Goal: Transaction & Acquisition: Purchase product/service

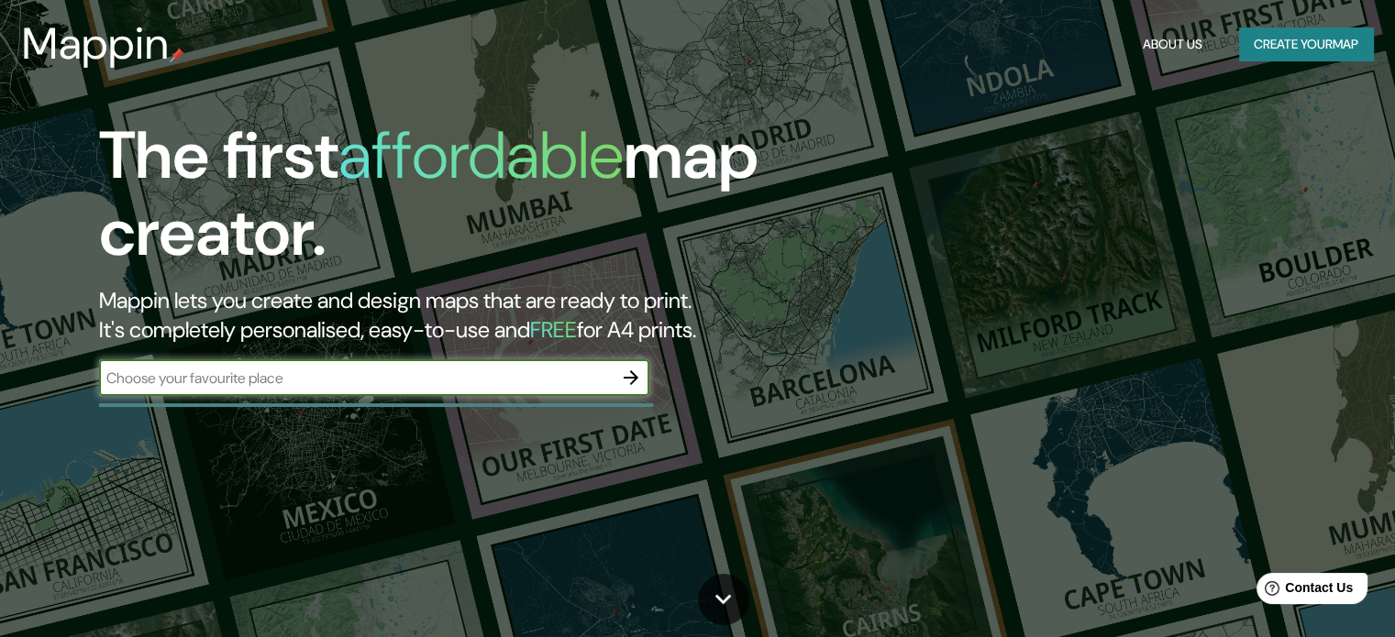
paste input "Pl. [STREET_ADDRESS]"
type input "Pl. [STREET_ADDRESS]"
click at [1288, 43] on button "Create your map" at bounding box center [1306, 45] width 134 height 34
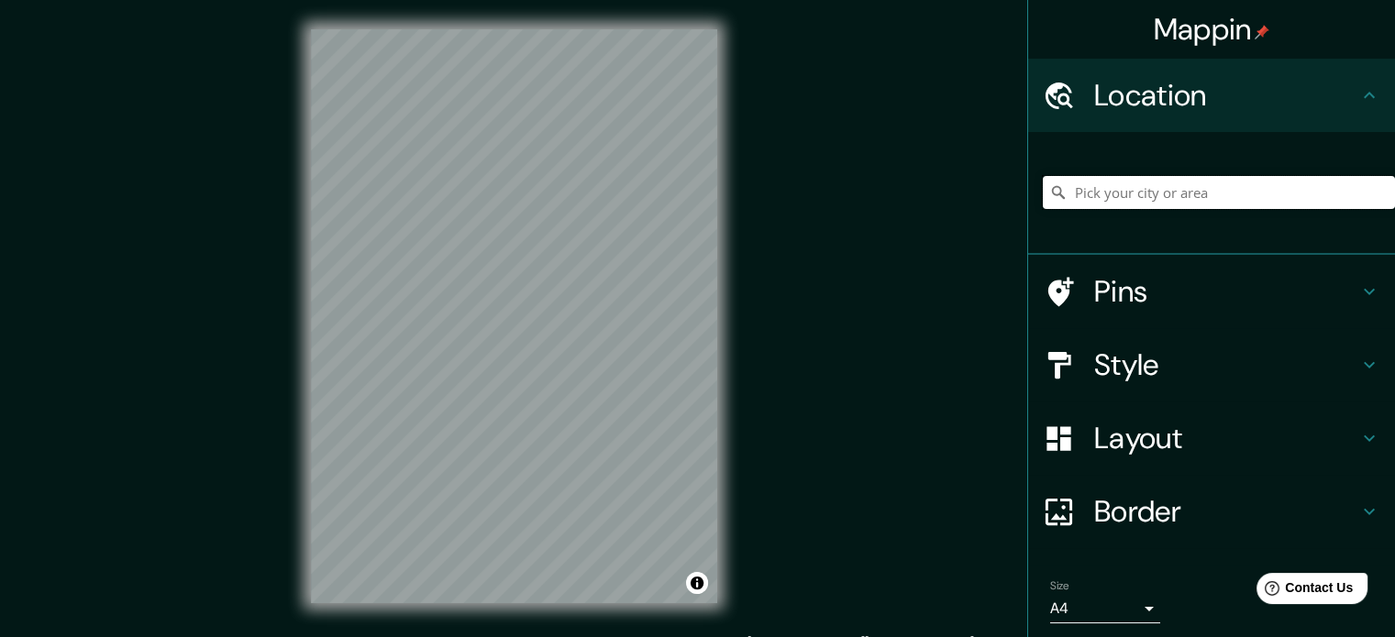
click at [1156, 191] on input "Pick your city or area" at bounding box center [1219, 192] width 352 height 33
paste input "Pl. [STREET_ADDRESS]"
click at [1115, 367] on h4 "Style" at bounding box center [1226, 365] width 264 height 37
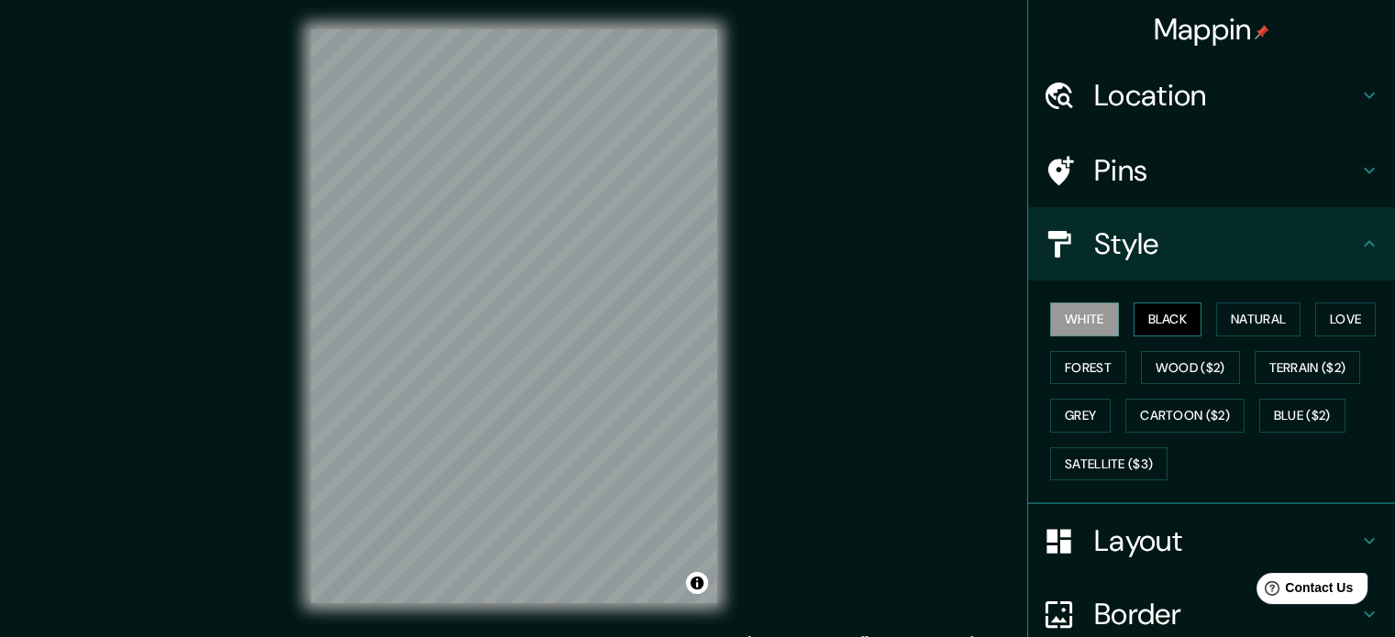
click at [1149, 318] on button "Black" at bounding box center [1168, 320] width 69 height 34
click at [1253, 325] on button "Natural" at bounding box center [1258, 320] width 84 height 34
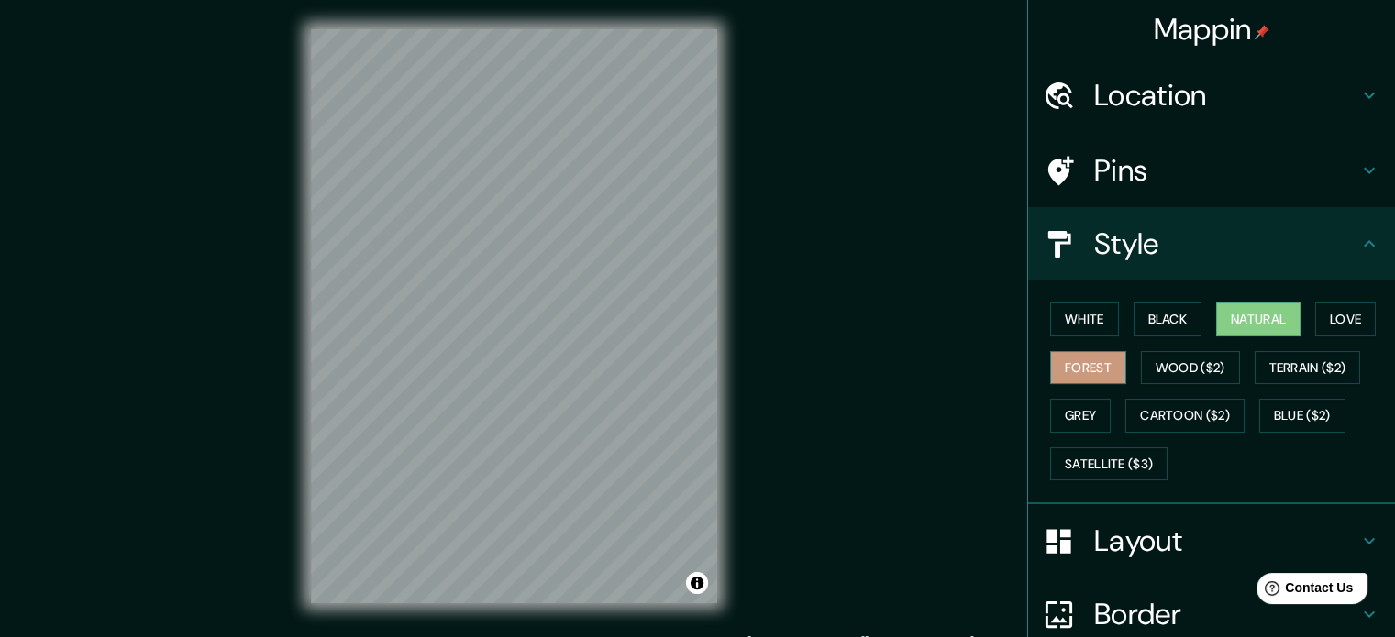
click at [1064, 365] on button "Forest" at bounding box center [1088, 368] width 76 height 34
click at [1201, 367] on button "Wood ($2)" at bounding box center [1190, 368] width 99 height 34
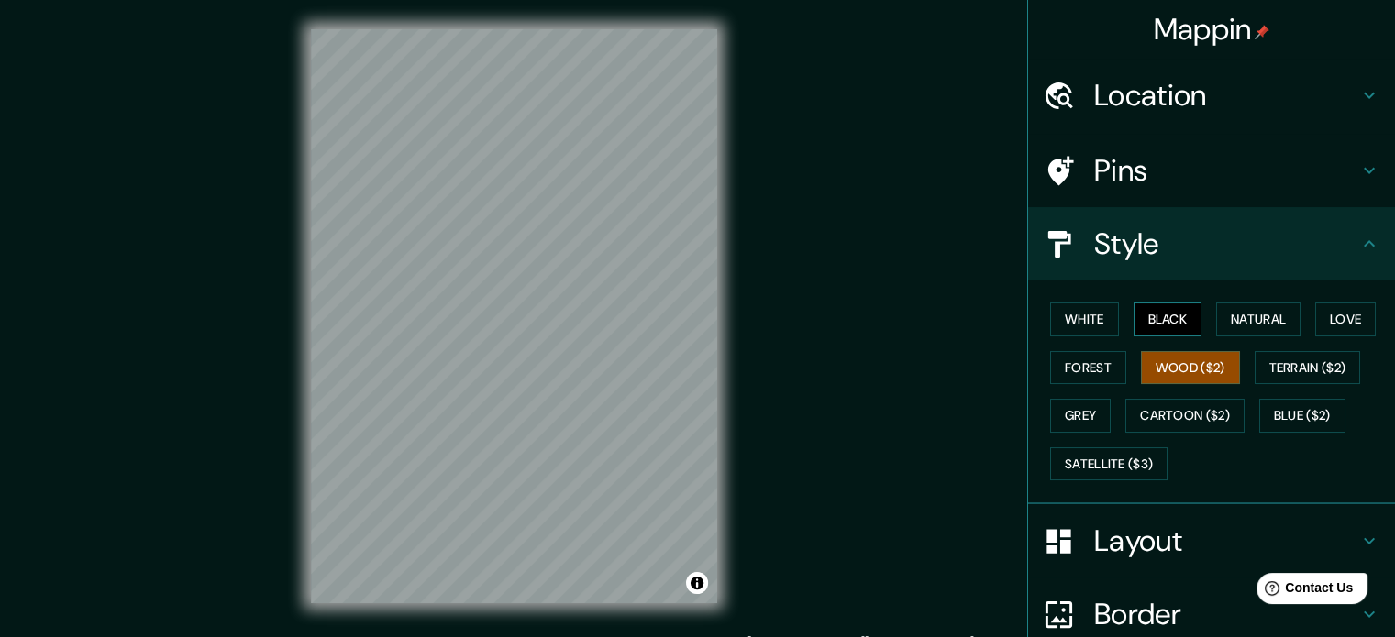
click at [1159, 319] on button "Black" at bounding box center [1168, 320] width 69 height 34
click at [1081, 318] on button "White" at bounding box center [1084, 320] width 69 height 34
click at [1148, 318] on button "Black" at bounding box center [1168, 320] width 69 height 34
click at [1224, 311] on button "Natural" at bounding box center [1258, 320] width 84 height 34
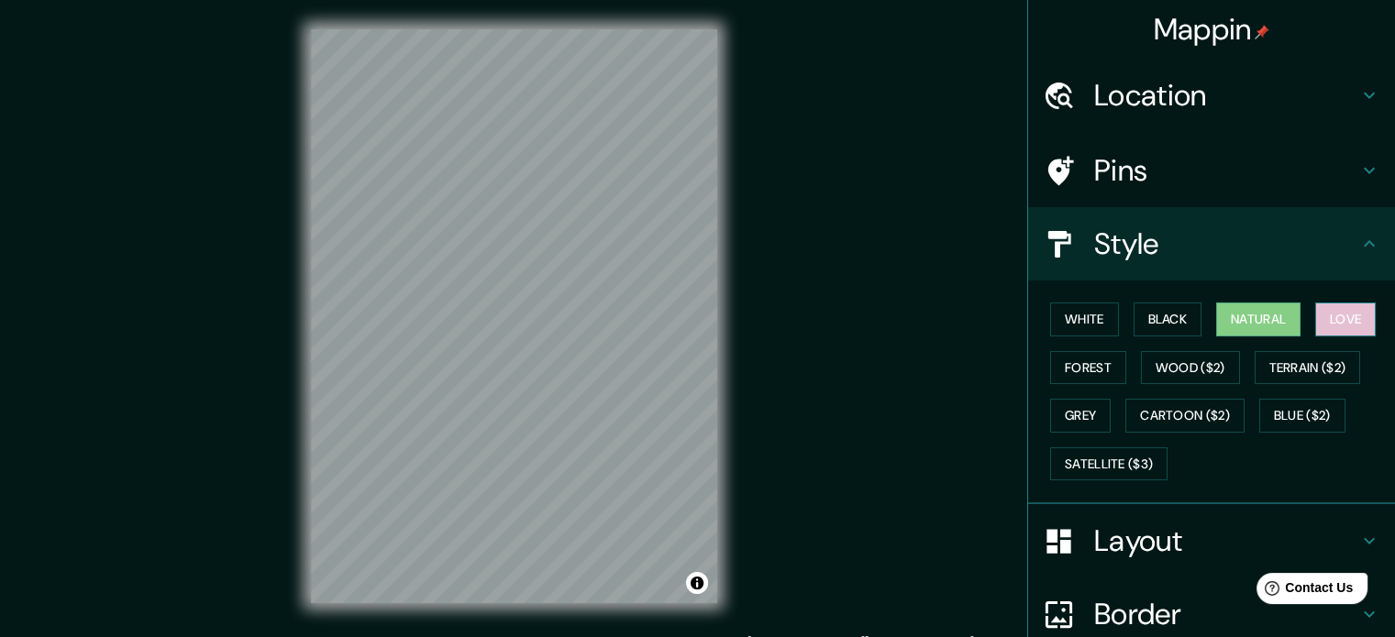
click at [1320, 312] on button "Love" at bounding box center [1345, 320] width 61 height 34
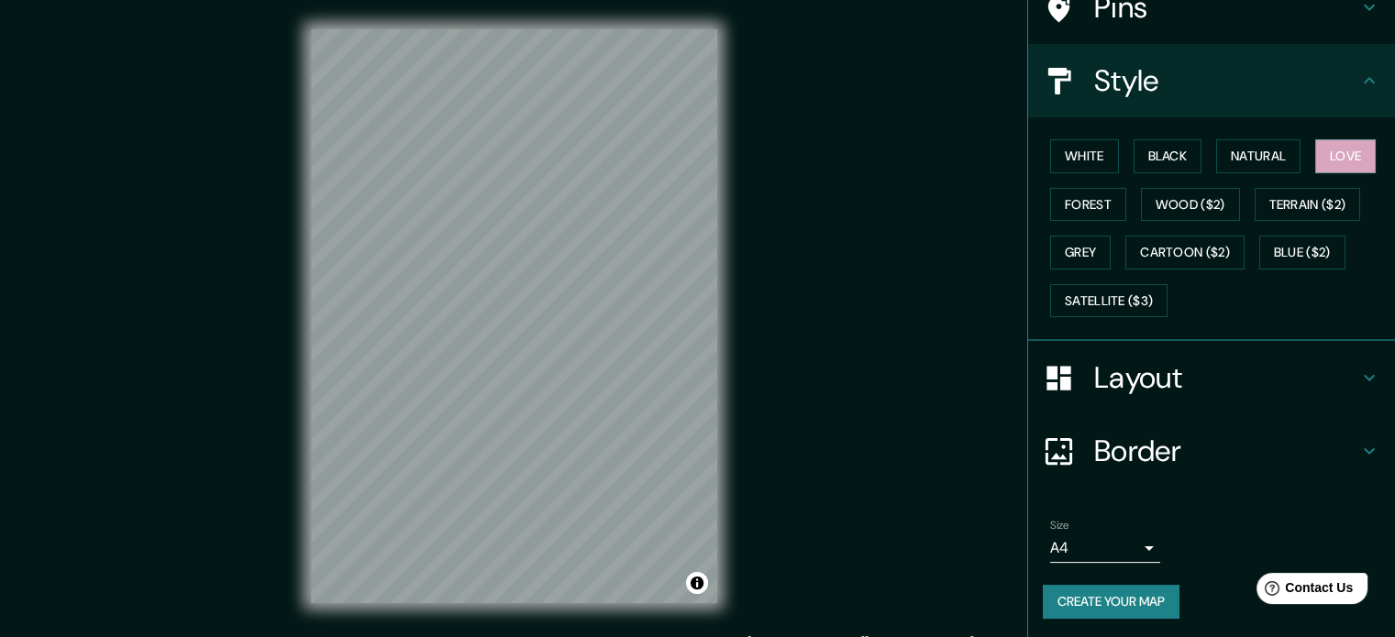
click at [1162, 371] on h4 "Layout" at bounding box center [1226, 377] width 264 height 37
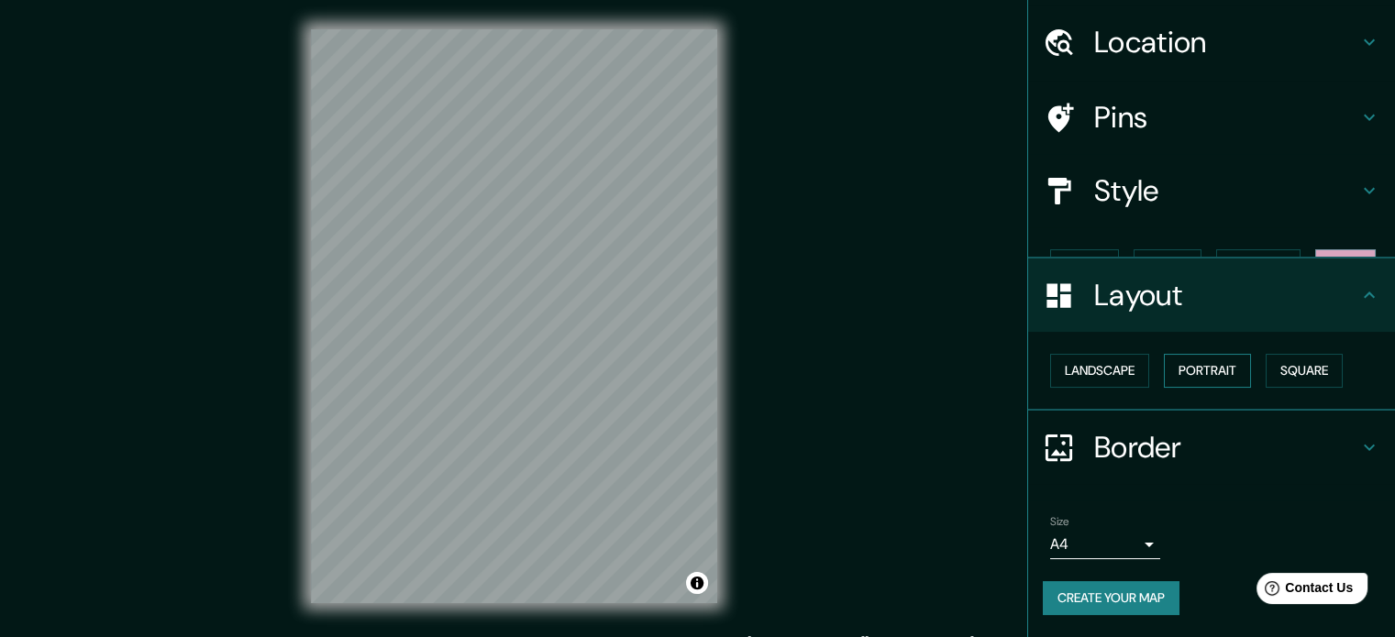
scroll to position [20, 0]
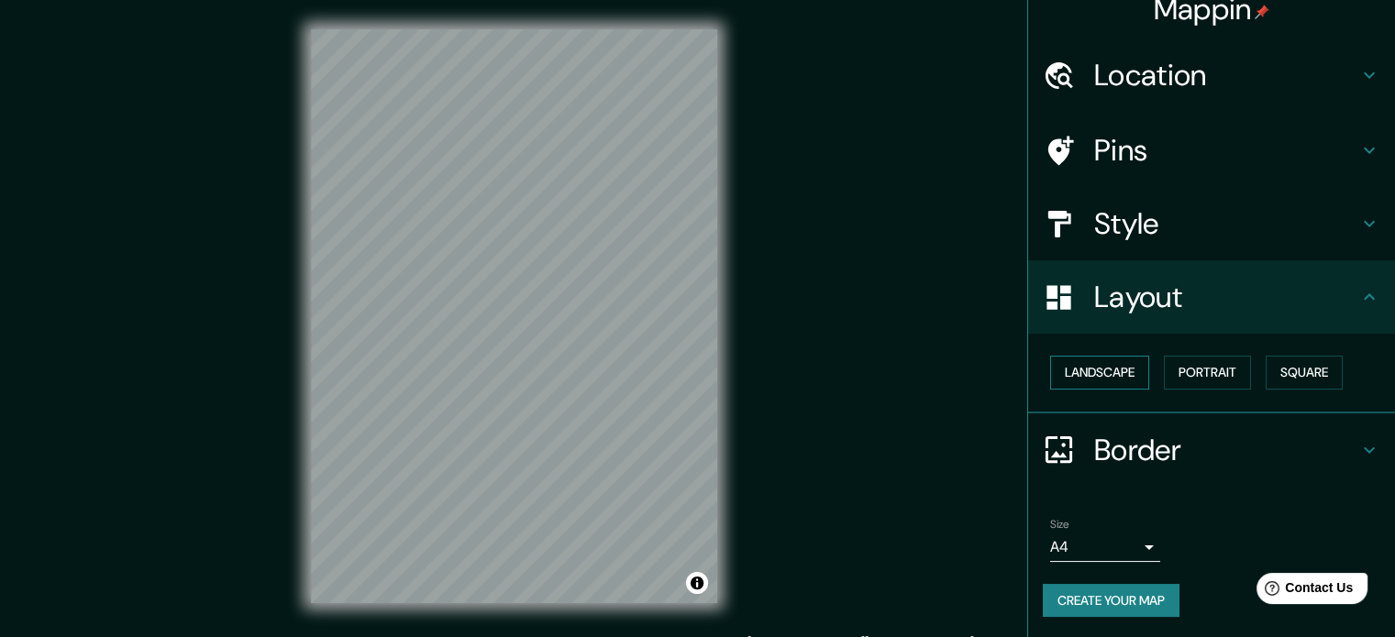
click at [1088, 368] on button "Landscape" at bounding box center [1099, 373] width 99 height 34
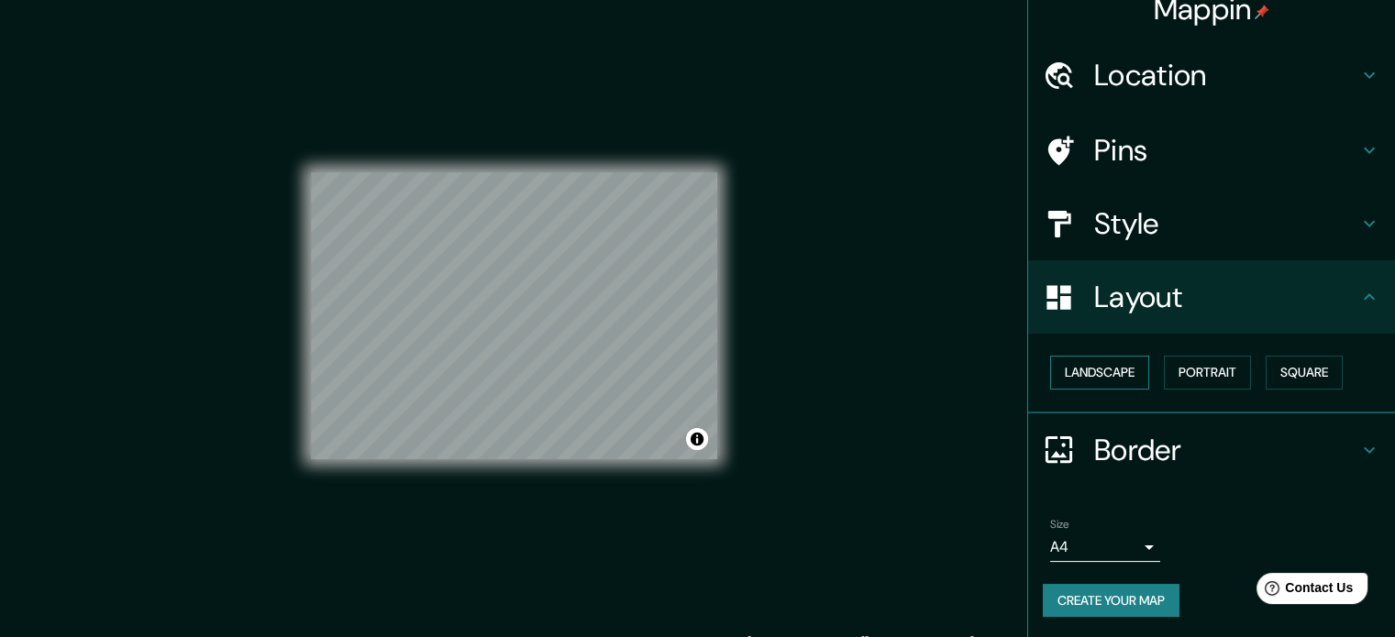
click at [1088, 368] on button "Landscape" at bounding box center [1099, 373] width 99 height 34
click at [1164, 371] on button "Portrait" at bounding box center [1207, 373] width 87 height 34
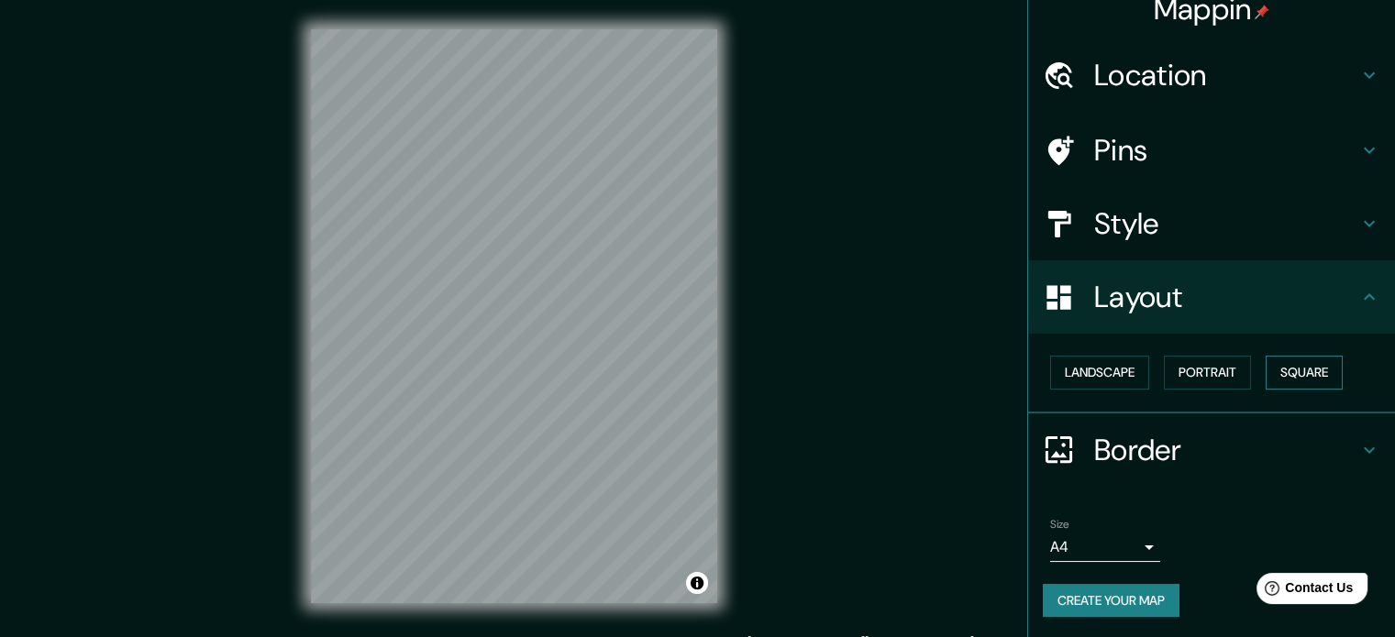
click at [1302, 362] on button "Square" at bounding box center [1304, 373] width 77 height 34
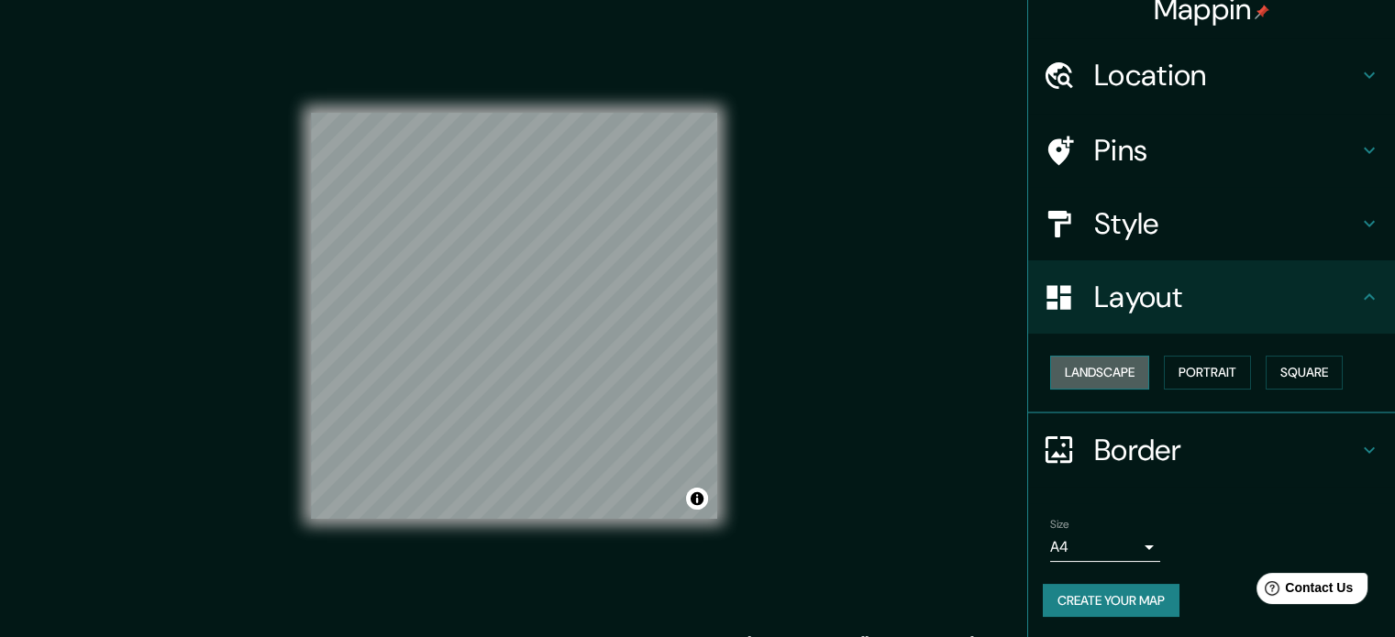
click at [1079, 370] on button "Landscape" at bounding box center [1099, 373] width 99 height 34
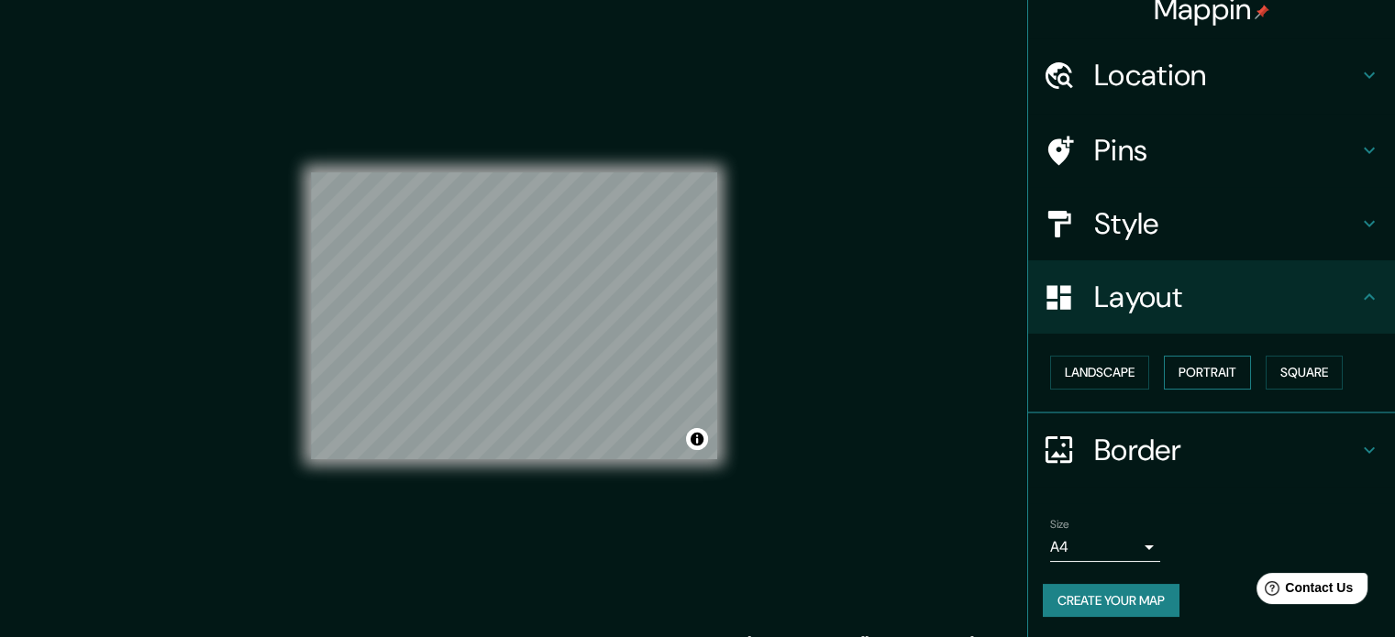
click at [1169, 373] on button "Portrait" at bounding box center [1207, 373] width 87 height 34
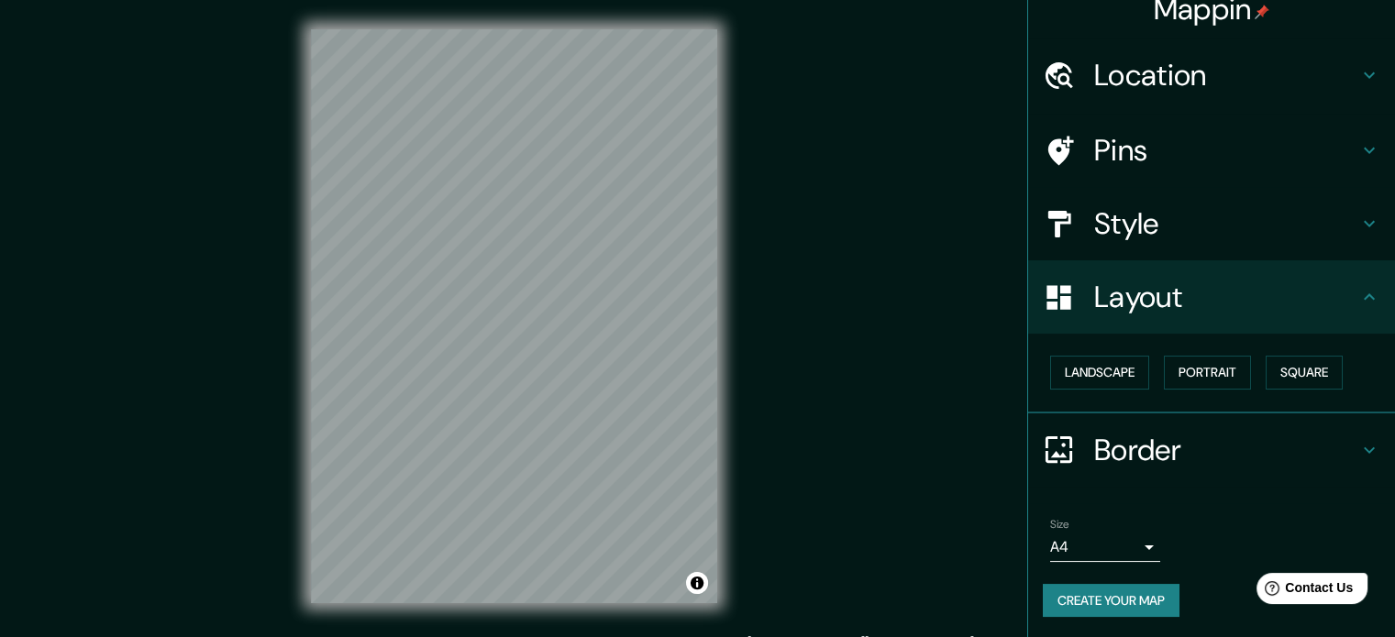
click at [1122, 218] on h4 "Style" at bounding box center [1226, 223] width 264 height 37
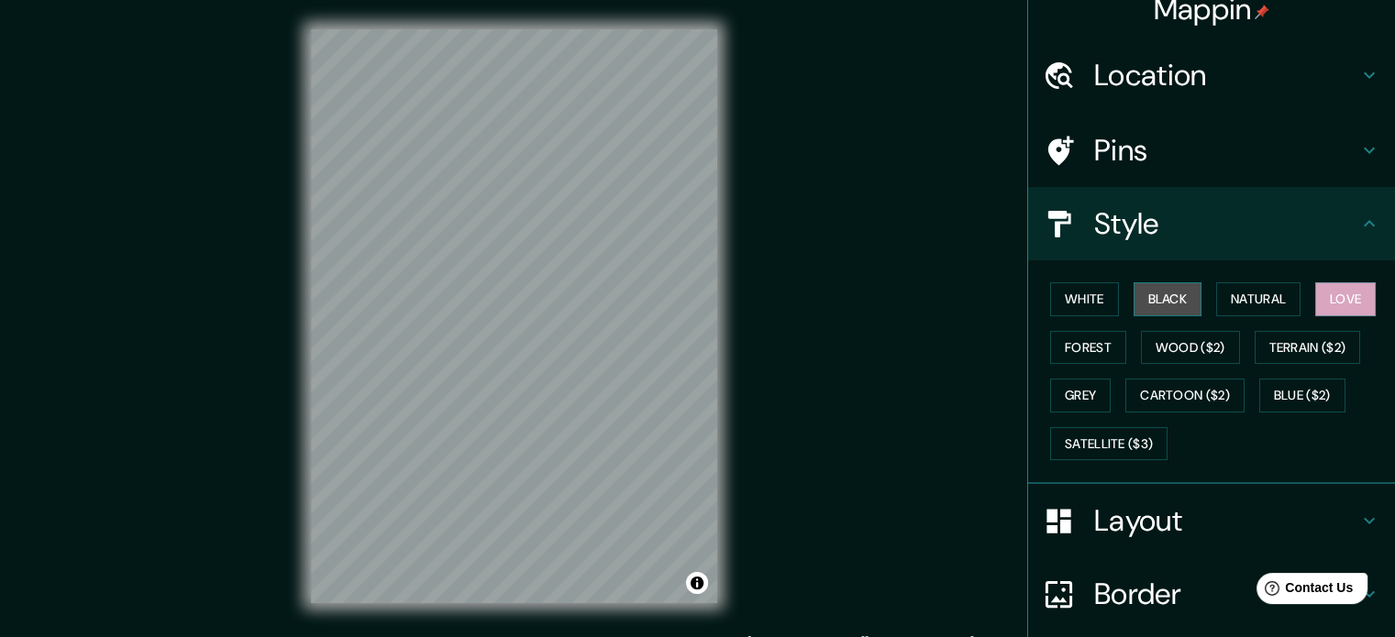
click at [1159, 304] on button "Black" at bounding box center [1168, 299] width 69 height 34
click at [1323, 289] on button "Love" at bounding box center [1345, 299] width 61 height 34
click at [1328, 291] on button "Love" at bounding box center [1345, 299] width 61 height 34
click at [1244, 141] on h4 "Pins" at bounding box center [1226, 150] width 264 height 37
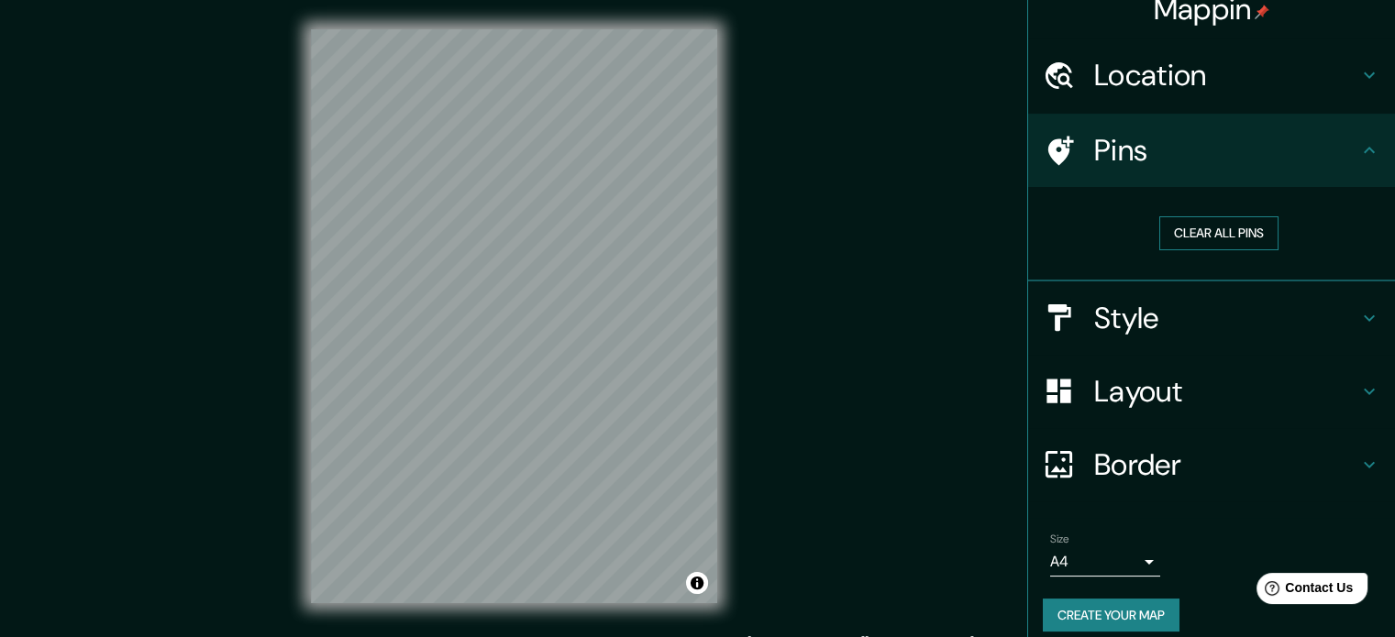
click at [1243, 231] on button "Clear all pins" at bounding box center [1218, 233] width 119 height 34
click at [1163, 310] on h4 "Style" at bounding box center [1226, 318] width 264 height 37
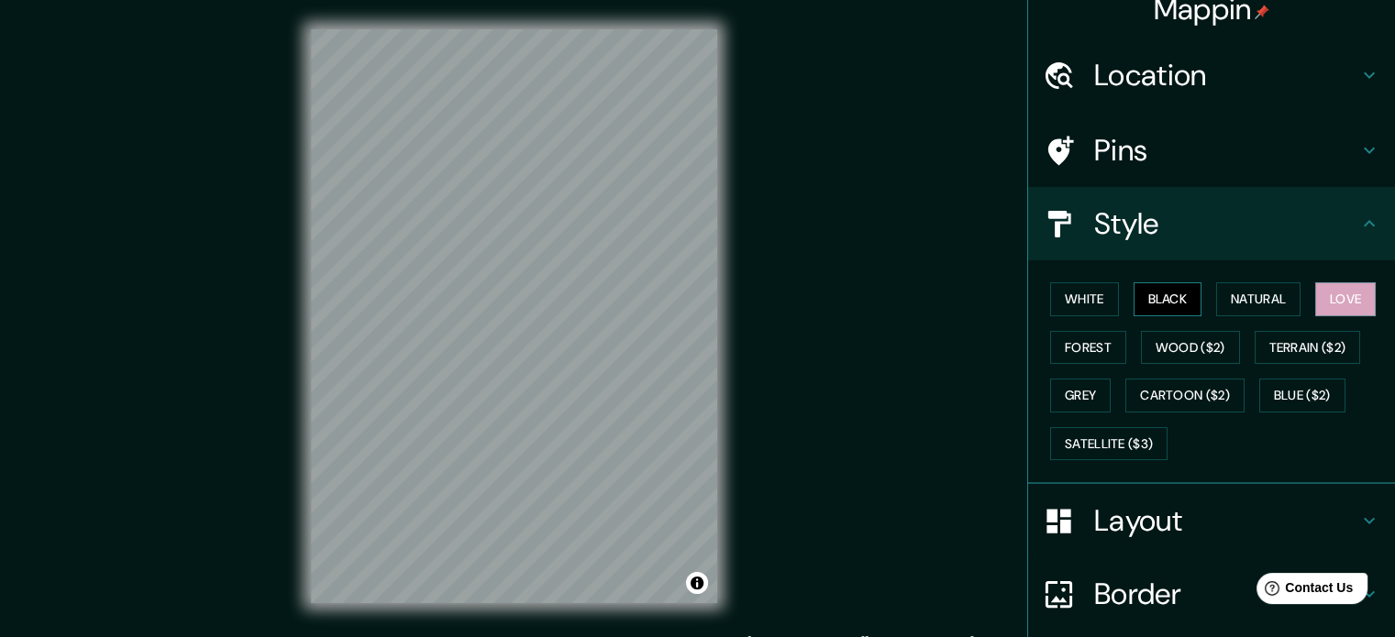
click at [1163, 301] on button "Black" at bounding box center [1168, 299] width 69 height 34
click at [1130, 137] on h4 "Pins" at bounding box center [1226, 150] width 264 height 37
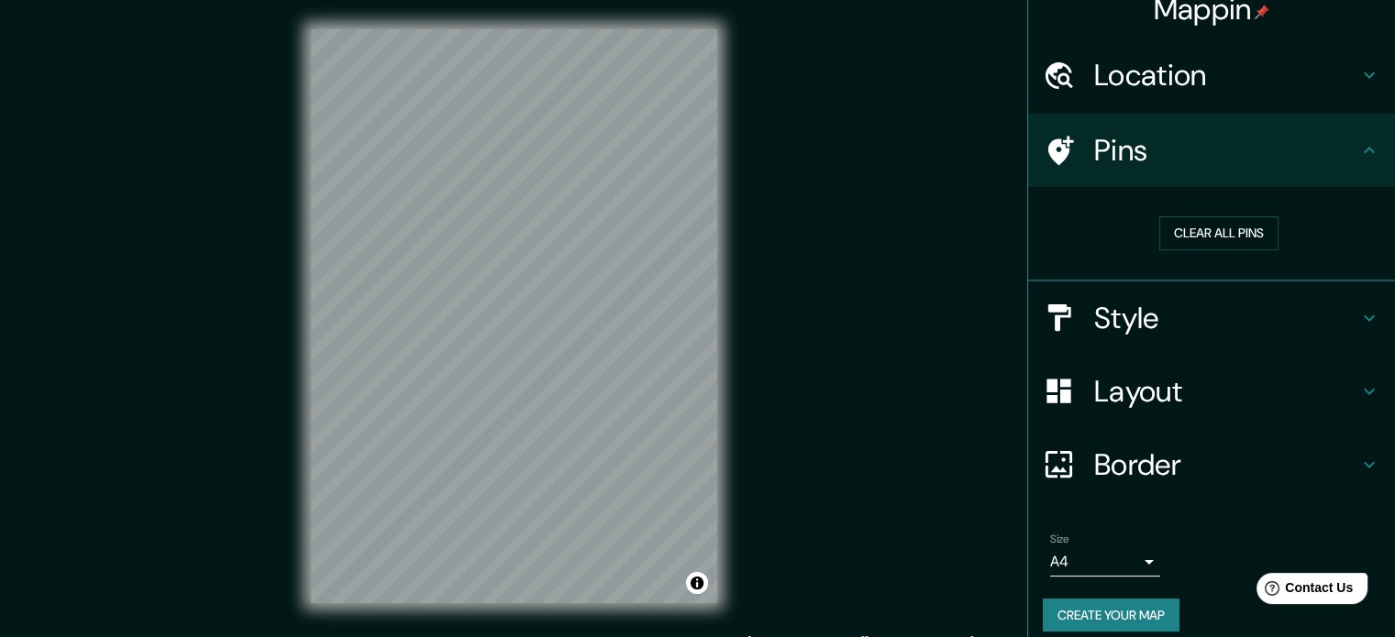
click at [1216, 88] on h4 "Location" at bounding box center [1226, 75] width 264 height 37
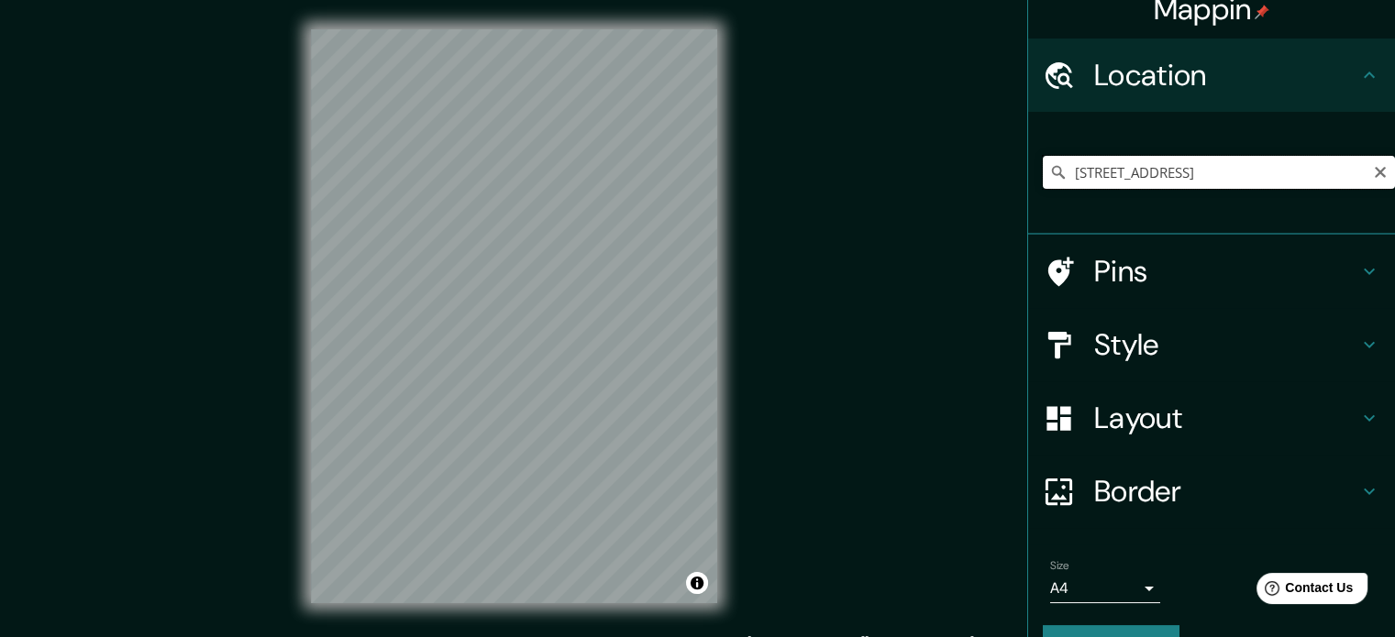
click at [1163, 162] on input "[STREET_ADDRESS]" at bounding box center [1219, 172] width 352 height 33
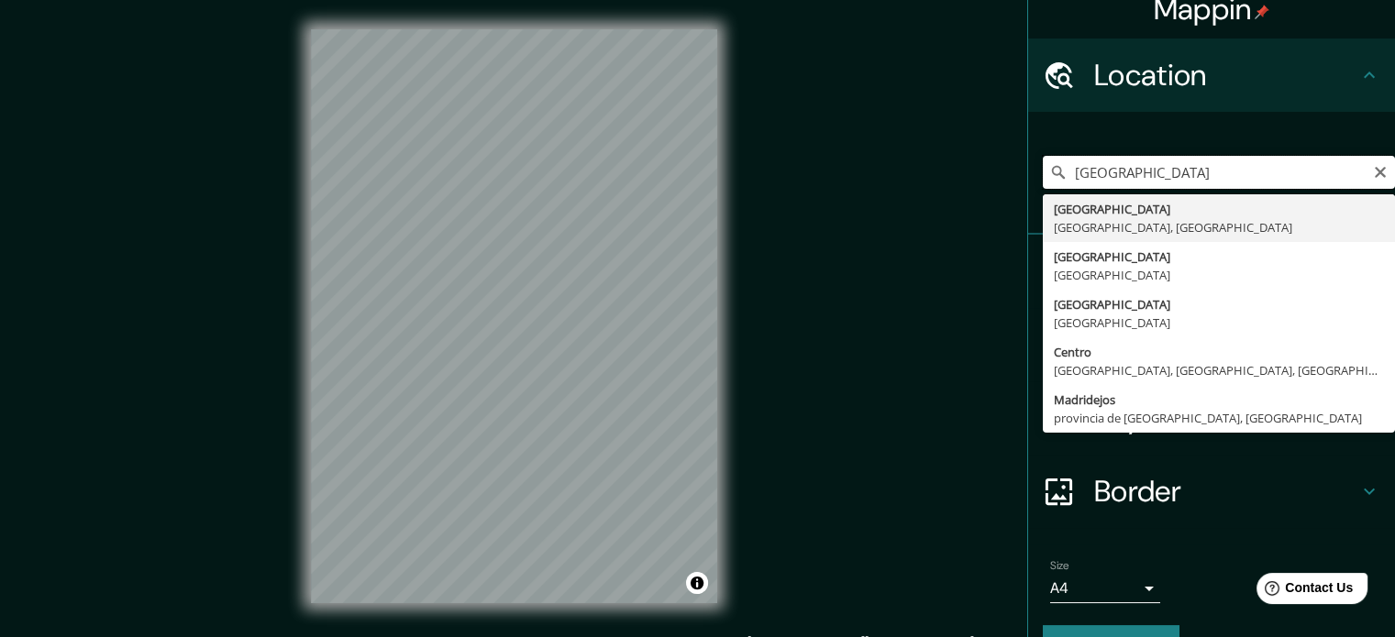
click at [1159, 175] on input "[GEOGRAPHIC_DATA]" at bounding box center [1219, 172] width 352 height 33
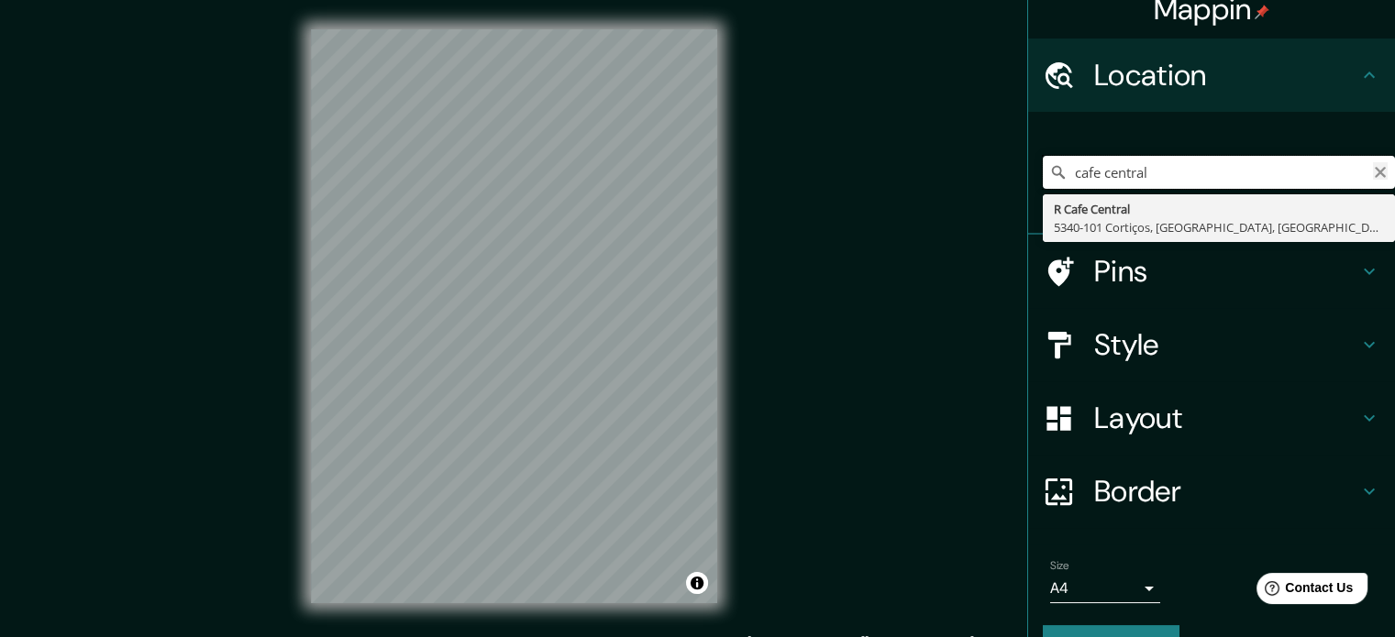
type input "cafe central"
click at [1375, 171] on icon "Clear" at bounding box center [1380, 172] width 11 height 11
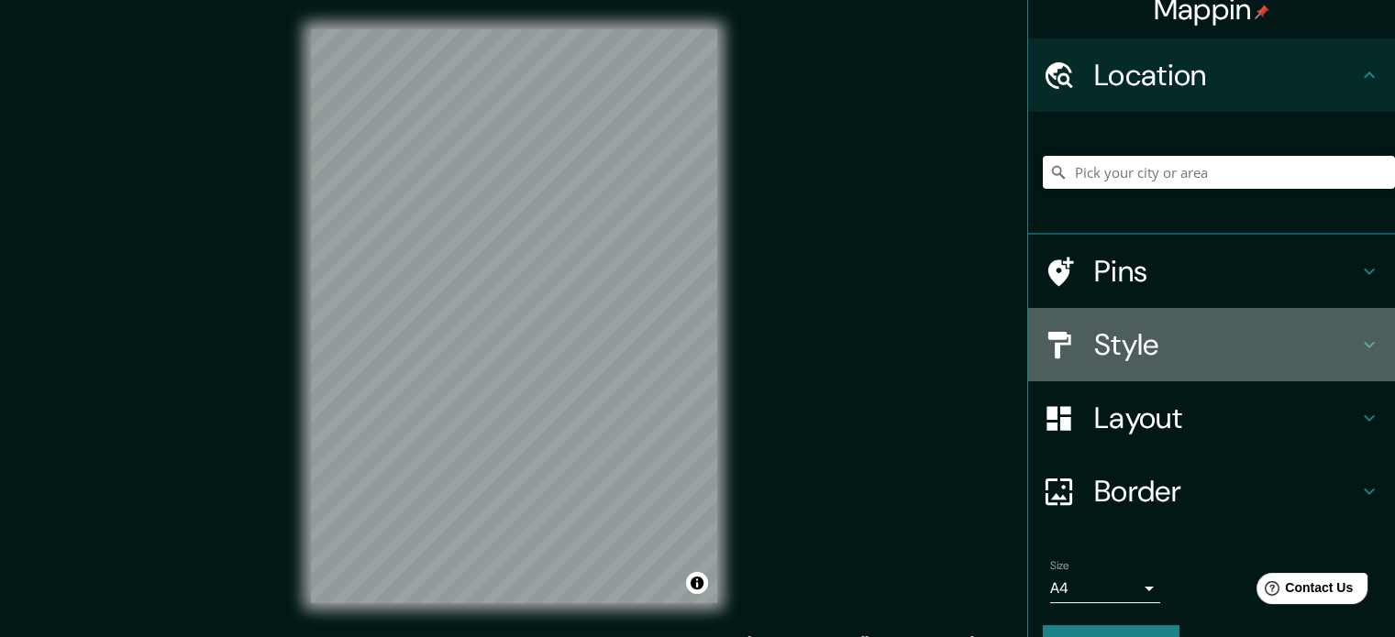
click at [1147, 363] on div "Style" at bounding box center [1211, 344] width 367 height 73
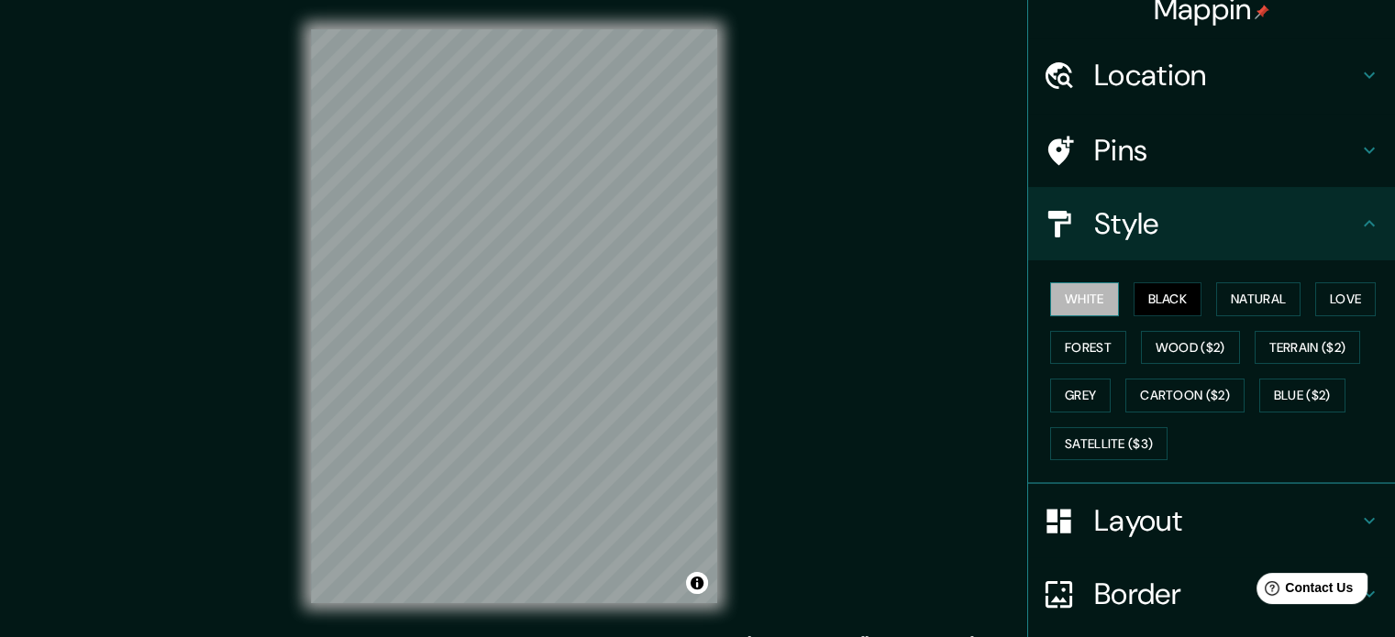
click at [1103, 296] on button "White" at bounding box center [1084, 299] width 69 height 34
click at [697, 583] on button "Toggle attribution" at bounding box center [697, 583] width 22 height 22
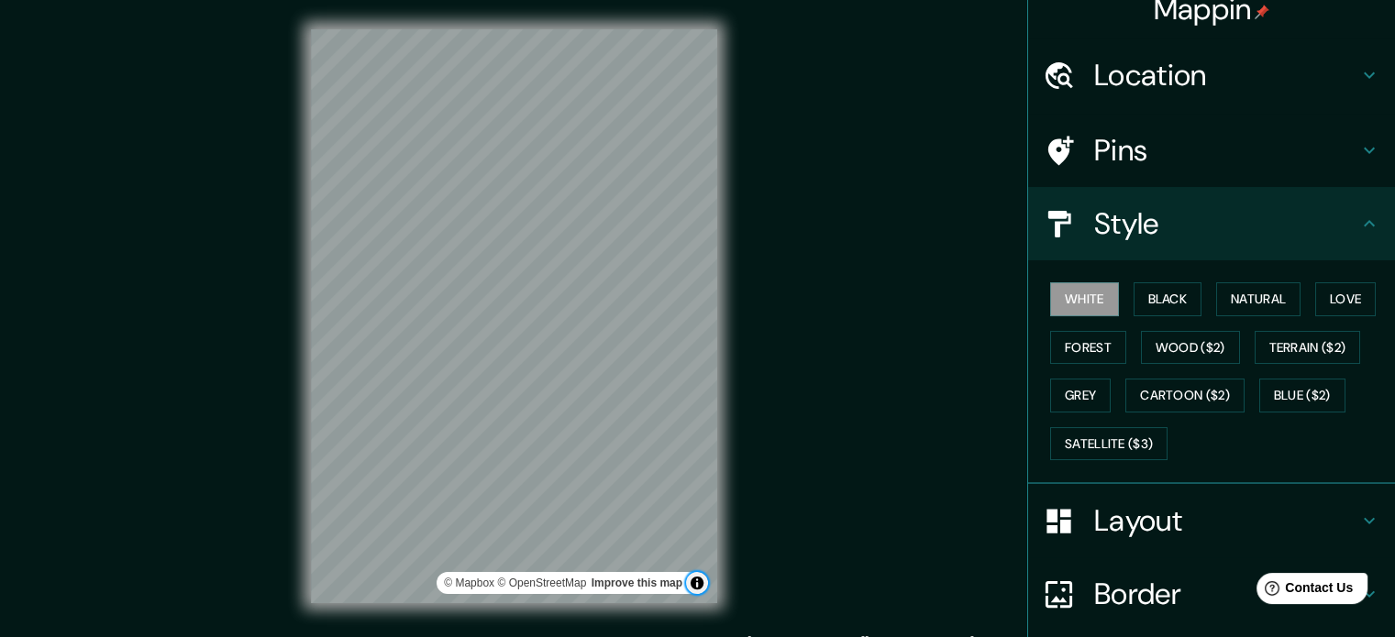
click at [697, 583] on button "Toggle attribution" at bounding box center [697, 583] width 22 height 22
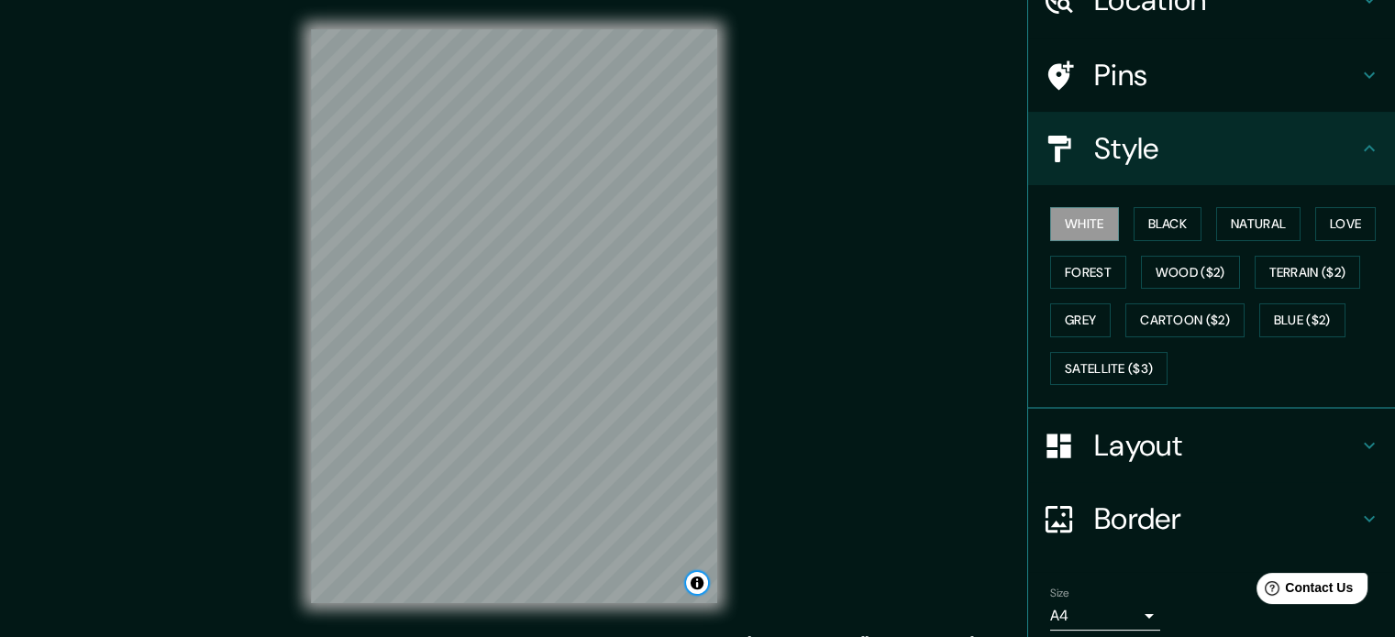
scroll to position [163, 0]
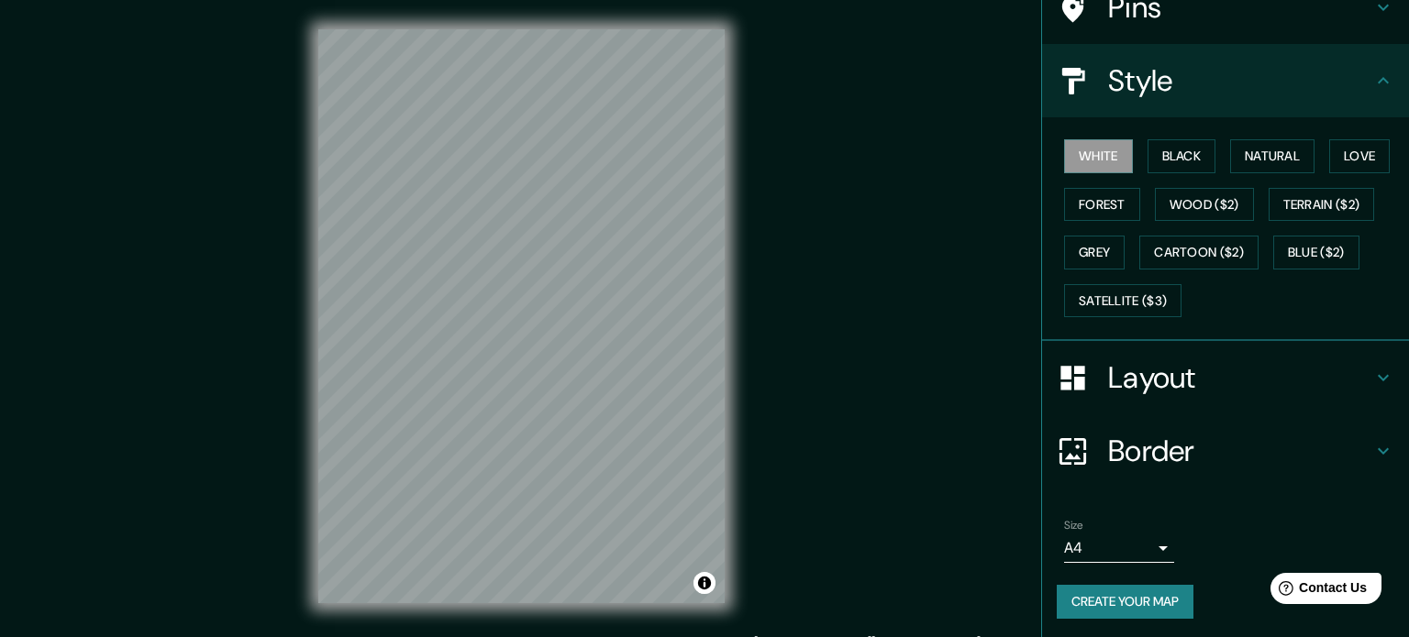
click at [1119, 549] on body "Mappin Location Pins Style White Black Natural Love Forest Wood ($2) Terrain ($…" at bounding box center [704, 318] width 1409 height 637
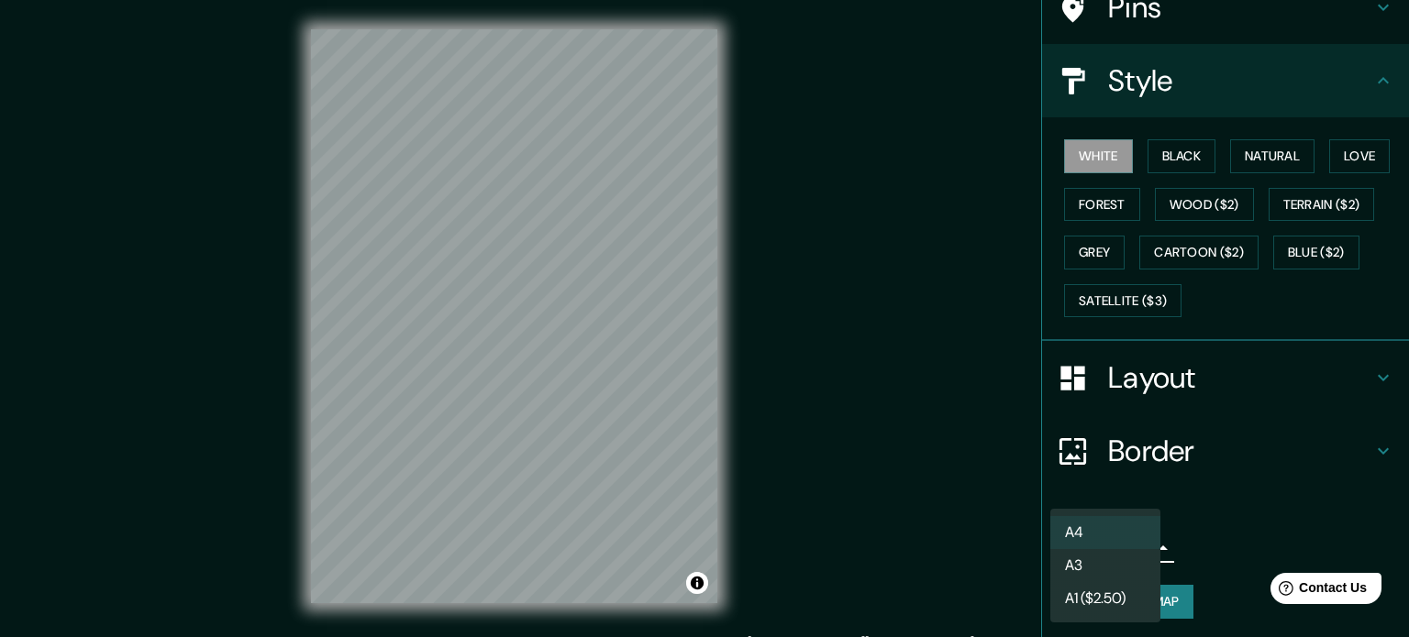
click at [1119, 564] on li "A3" at bounding box center [1105, 565] width 110 height 33
type input "a4"
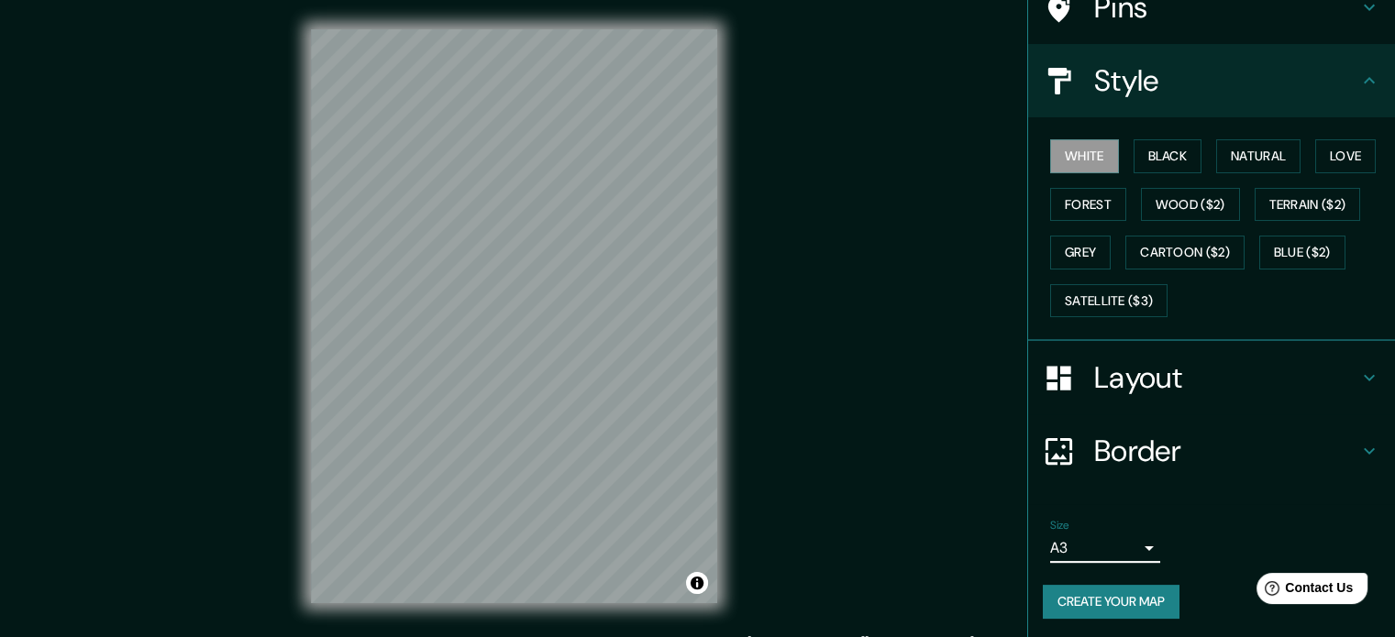
click at [1115, 547] on body "Mappin Location Pins Style White Black Natural Love Forest Wood ($2) Terrain ($…" at bounding box center [697, 318] width 1395 height 637
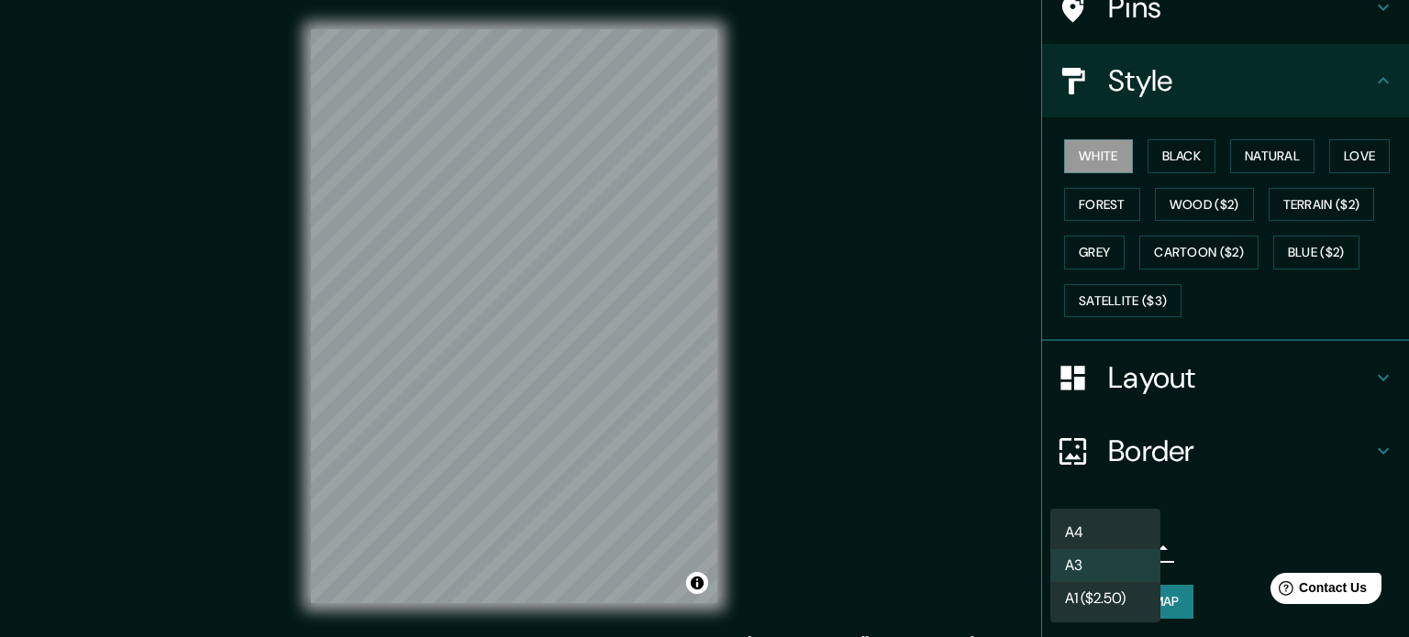
click at [1185, 525] on div at bounding box center [704, 318] width 1409 height 637
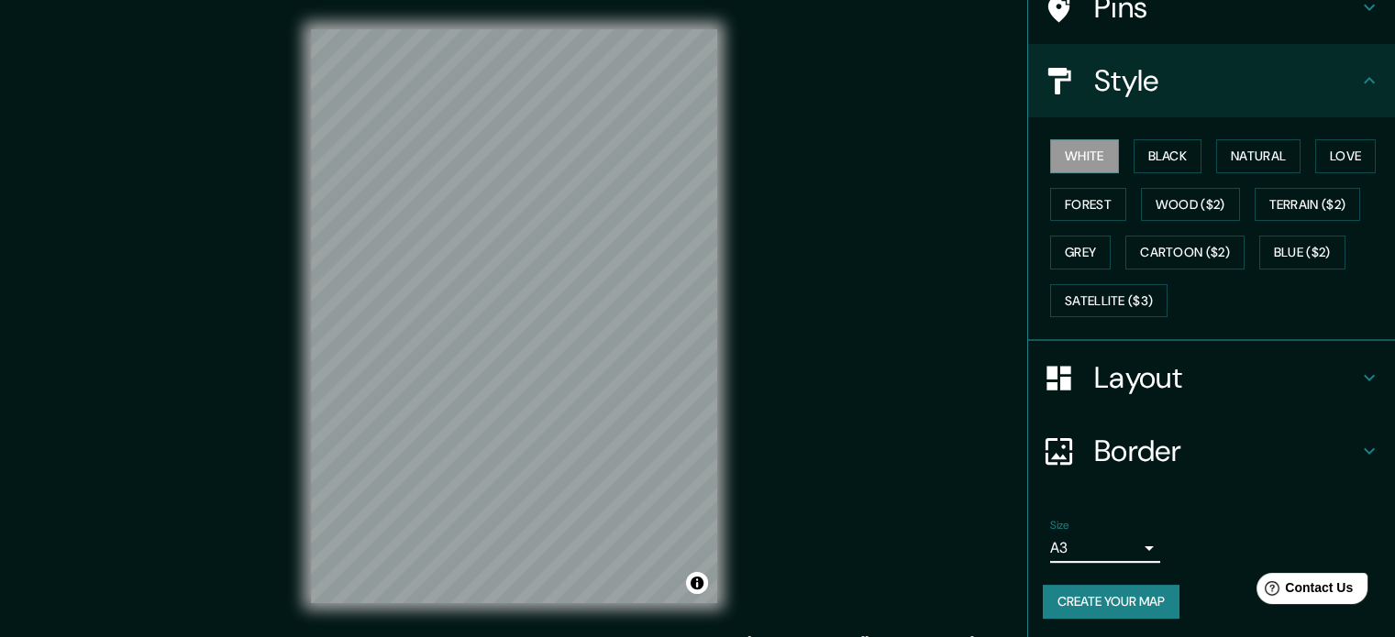
click at [1111, 594] on button "Create your map" at bounding box center [1111, 602] width 137 height 34
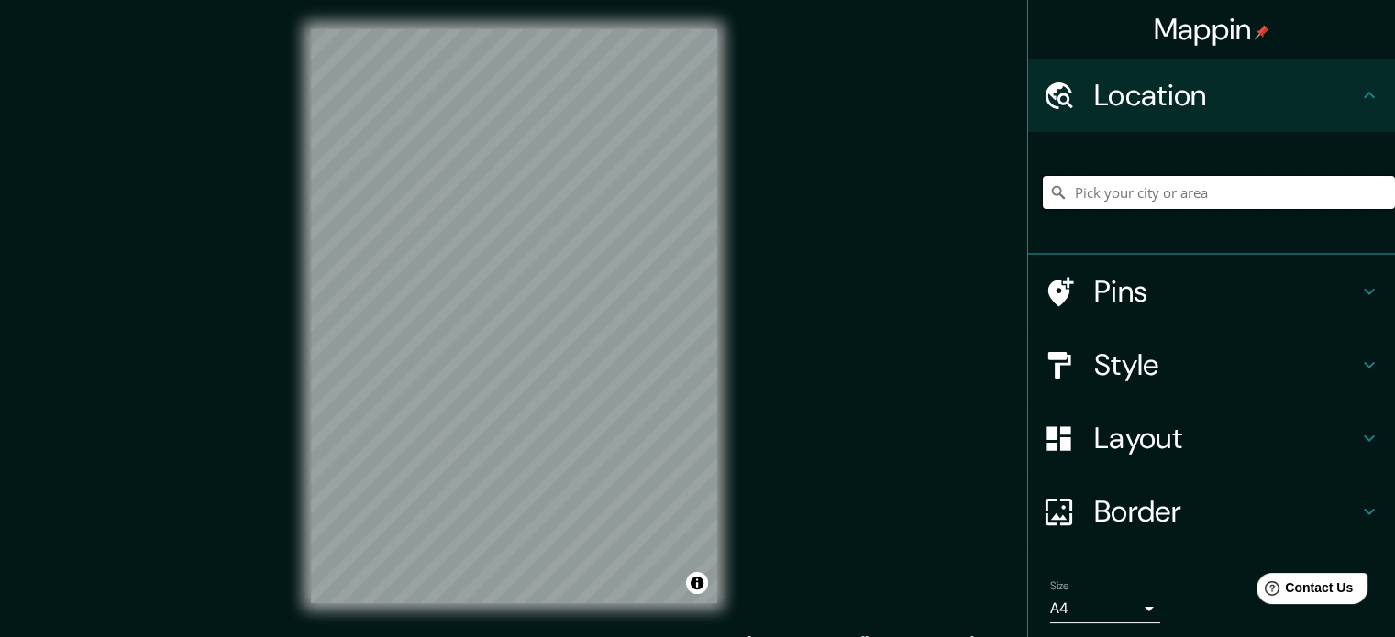
click at [1213, 201] on input "Pick your city or area" at bounding box center [1219, 192] width 352 height 33
paste input "Pl. del Ángel, 10, Centro, 28012 Madrid, España"
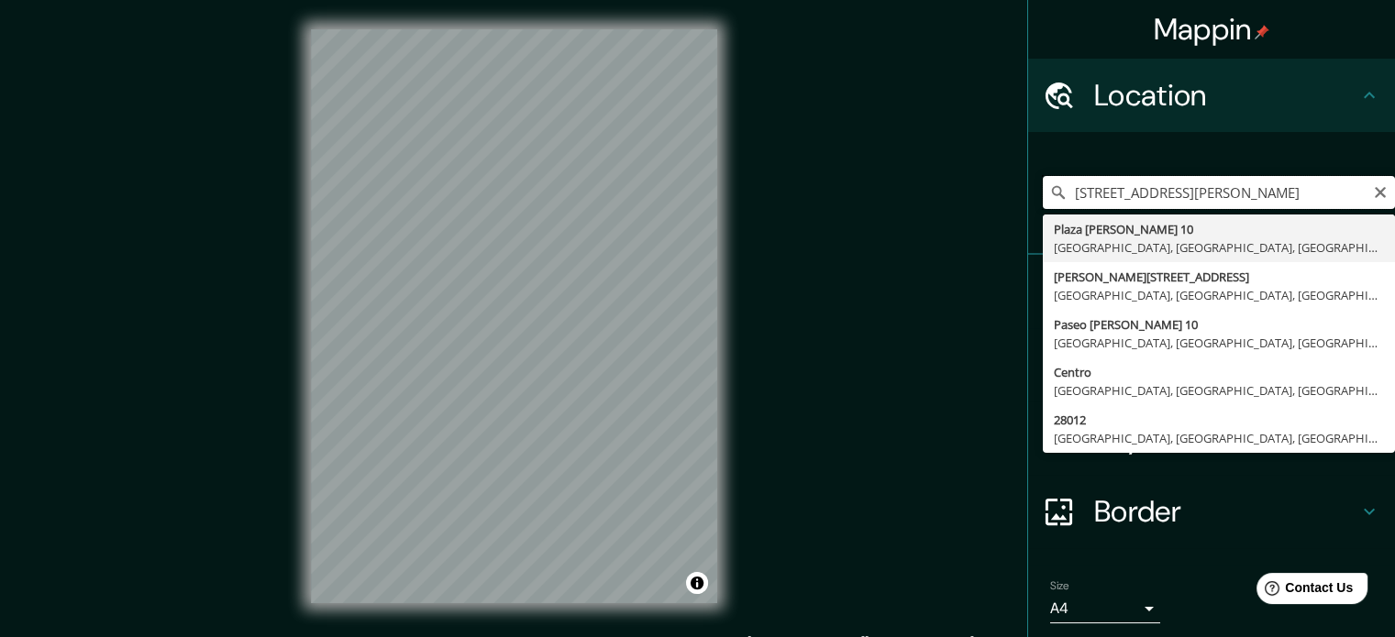
scroll to position [0, 12]
type input "Plaza Del Ángel 10, 28012 Madrid, Madrid, España"
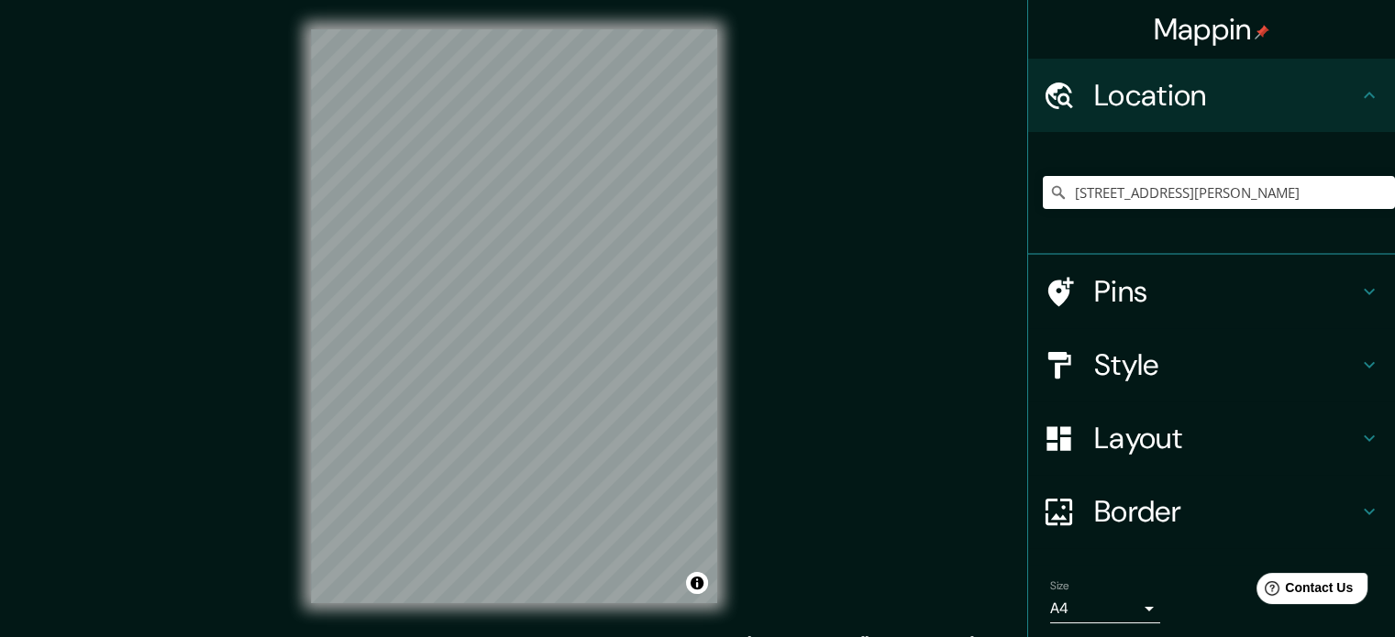
click at [1207, 371] on h4 "Style" at bounding box center [1226, 365] width 264 height 37
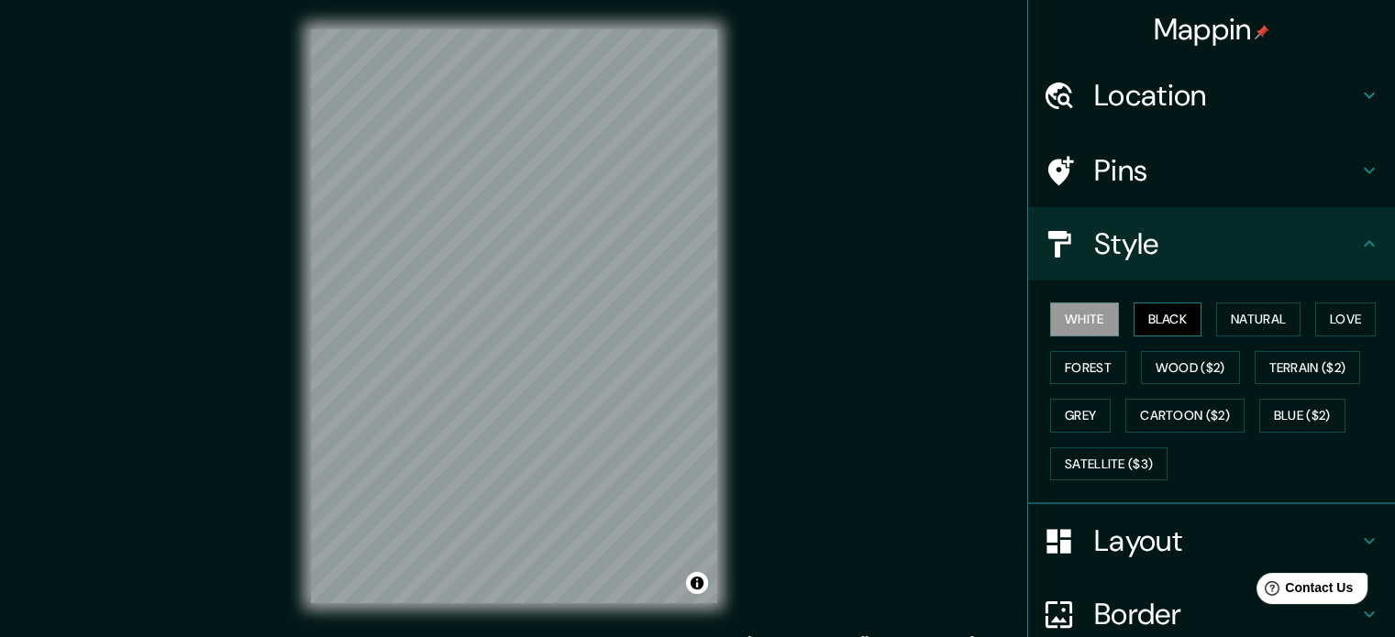
click at [1178, 326] on button "Black" at bounding box center [1168, 320] width 69 height 34
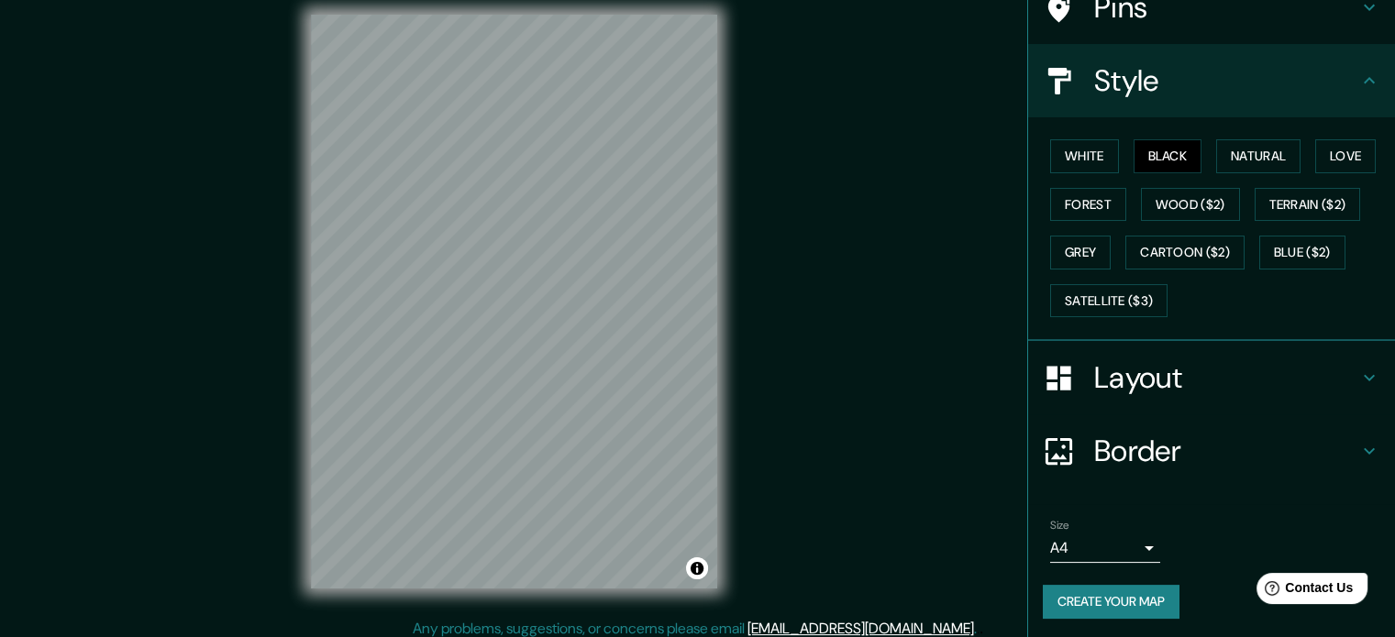
scroll to position [24, 0]
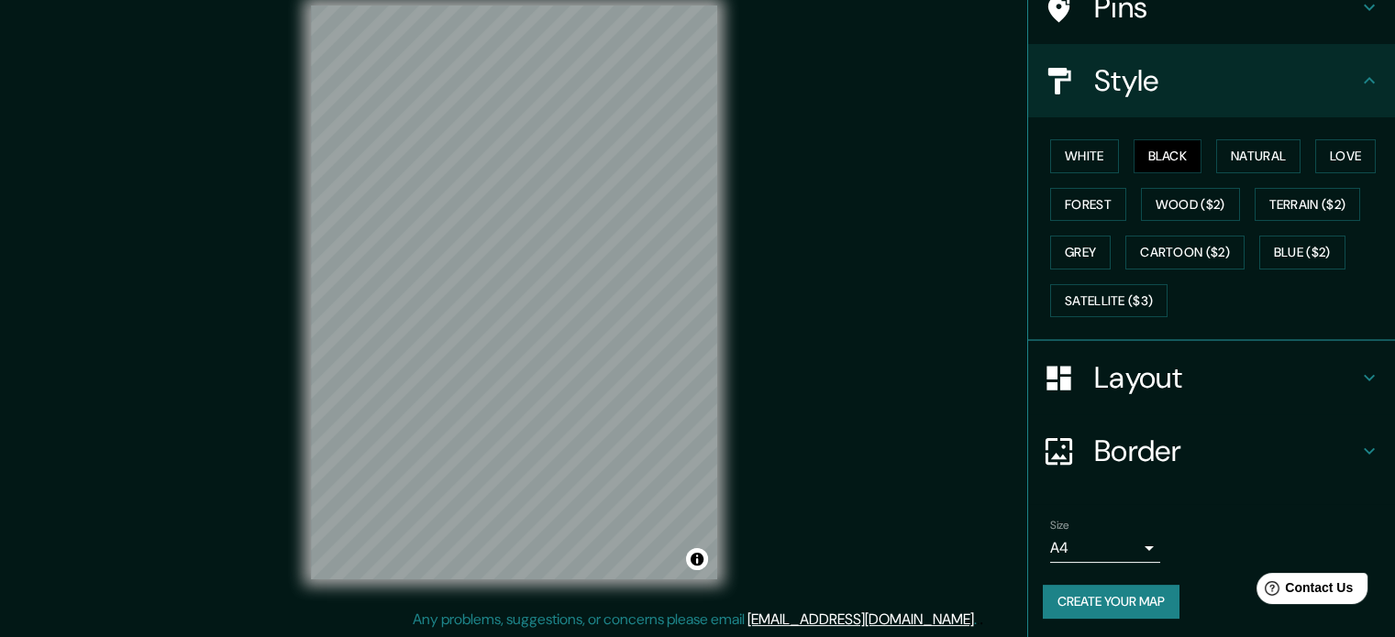
click at [1134, 590] on button "Create your map" at bounding box center [1111, 602] width 137 height 34
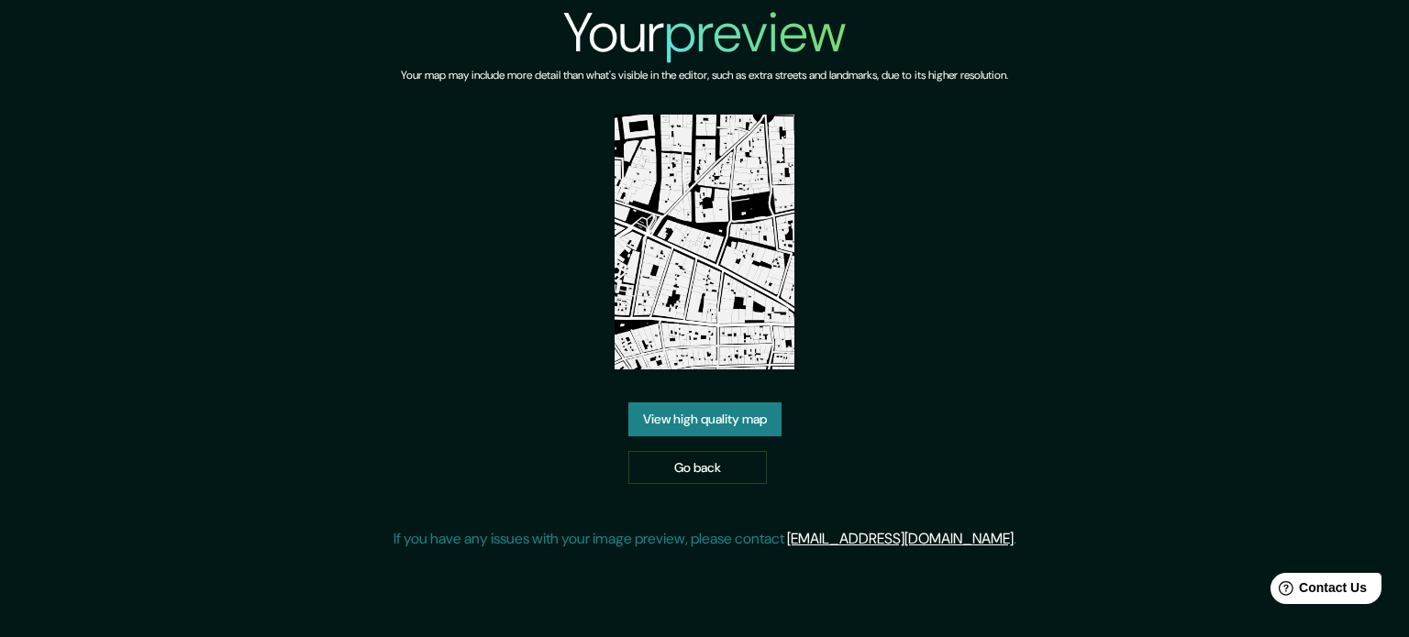
click at [723, 306] on img at bounding box center [704, 242] width 181 height 255
